Goal: Use online tool/utility: Utilize a website feature to perform a specific function

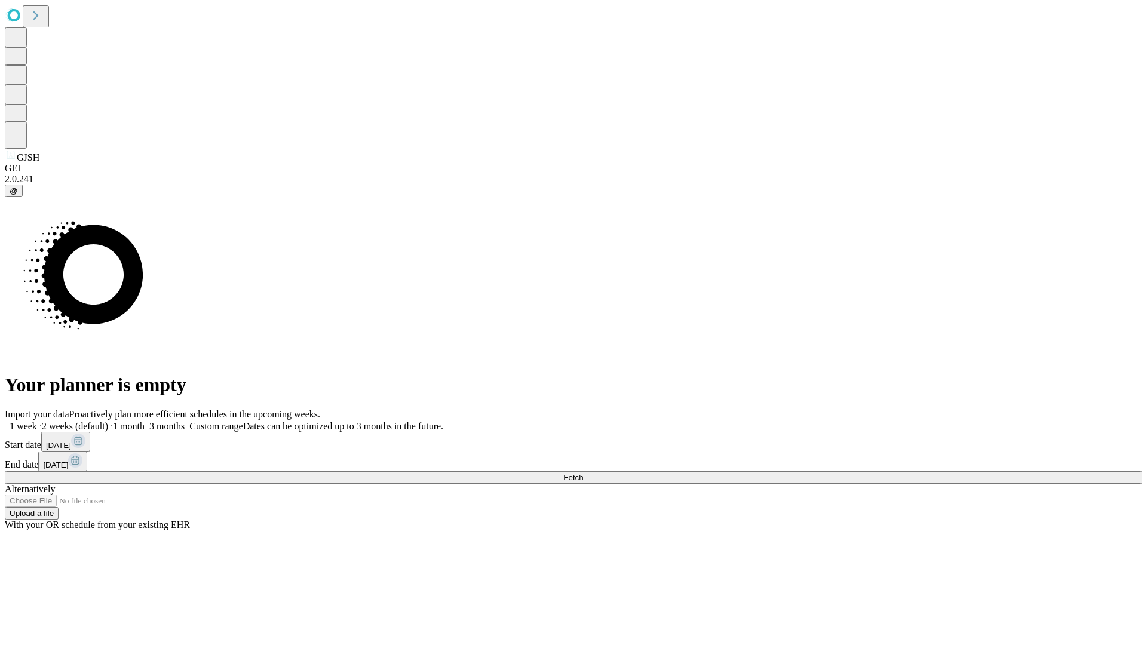
click at [583, 473] on span "Fetch" at bounding box center [573, 477] width 20 height 9
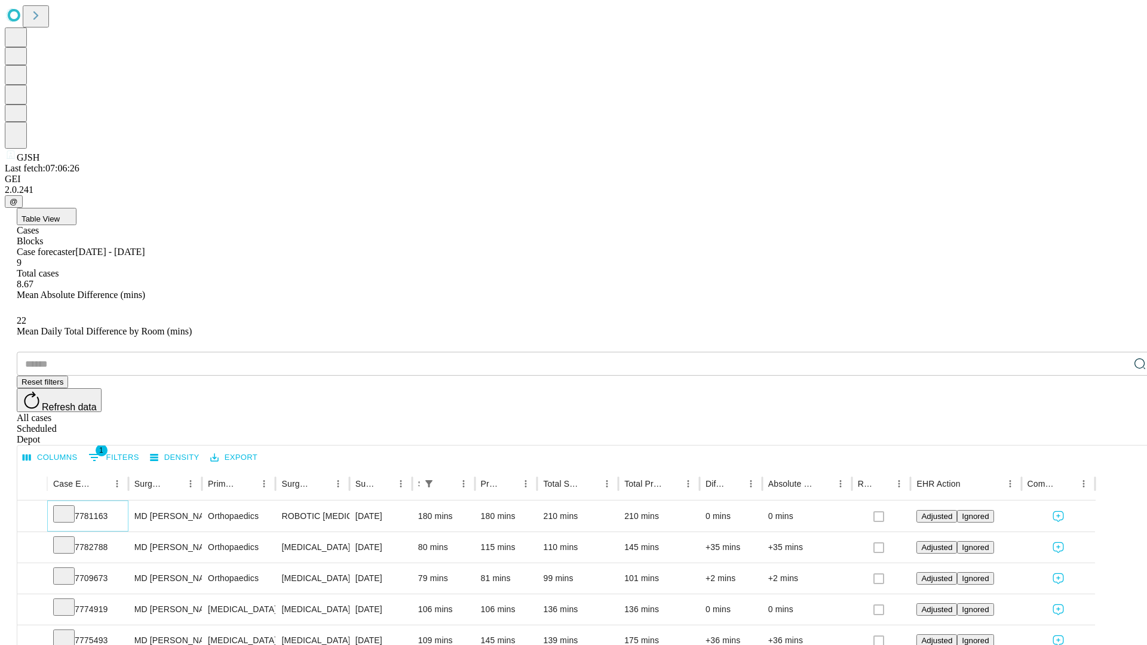
click at [70, 507] on icon at bounding box center [64, 513] width 12 height 12
